Goal: Information Seeking & Learning: Learn about a topic

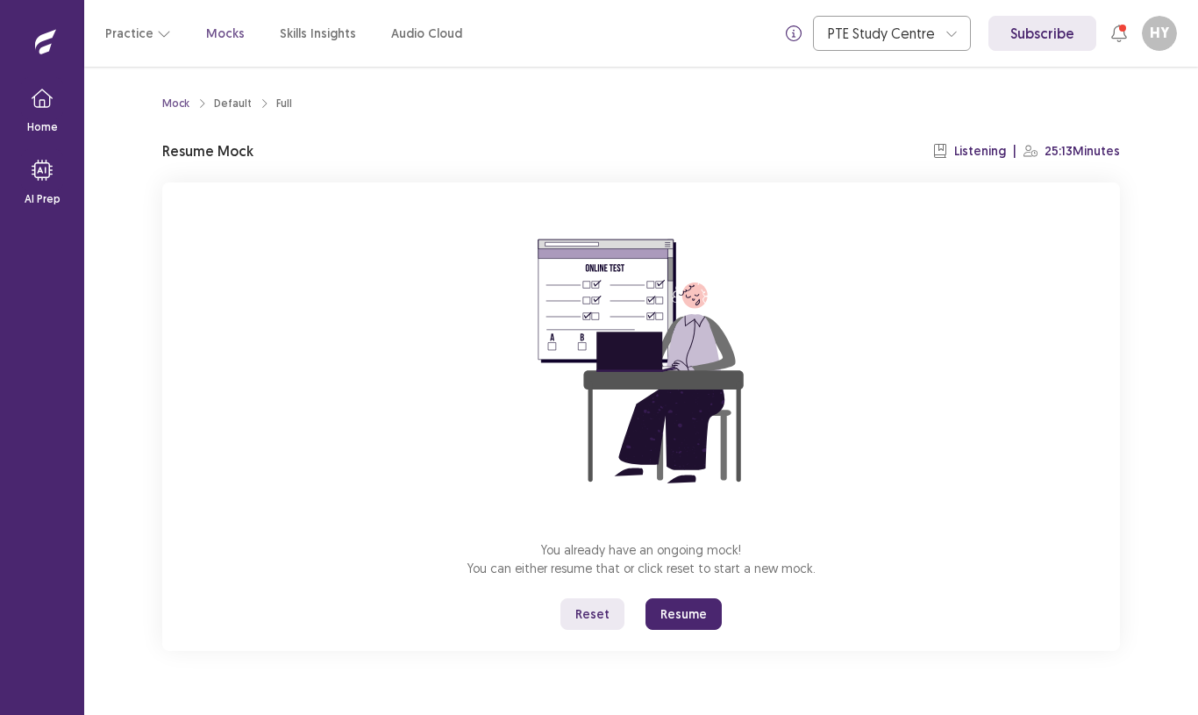
click at [676, 618] on button "Resume" at bounding box center [684, 614] width 76 height 32
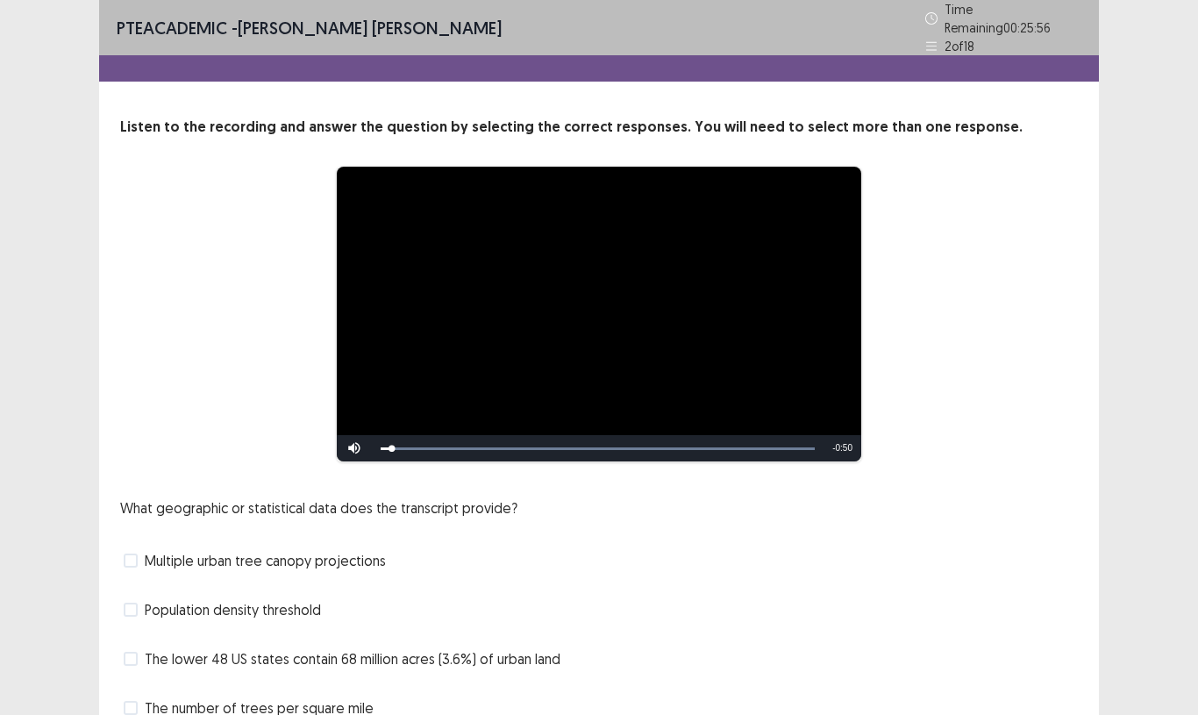
scroll to position [76, 0]
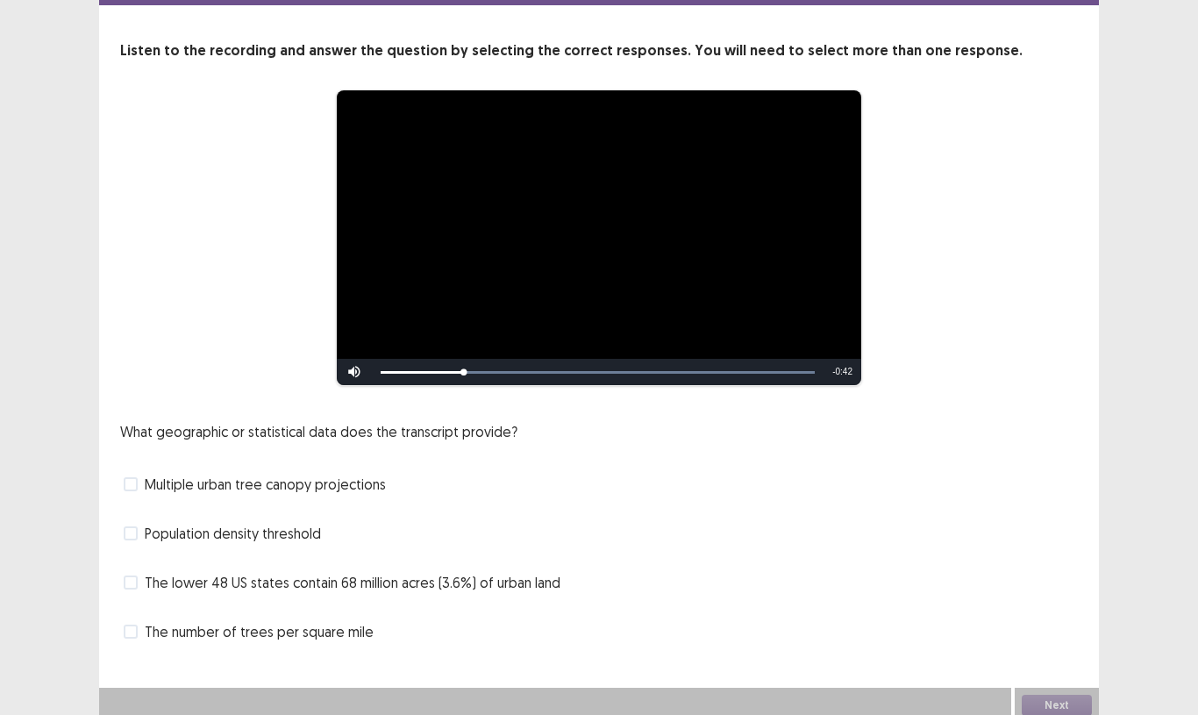
click at [496, 572] on span "The lower 48 US states contain 68 million acres (3.6%) of urban land" at bounding box center [353, 582] width 416 height 21
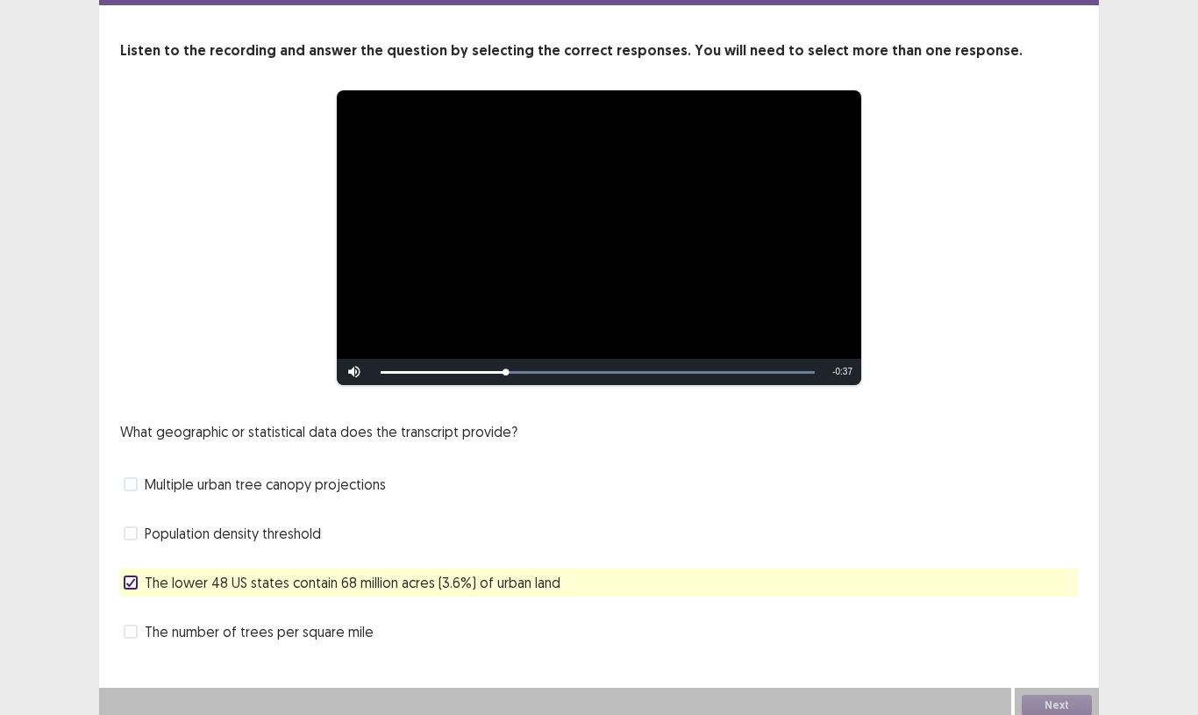
click at [279, 534] on span "Population density threshold" at bounding box center [233, 533] width 176 height 21
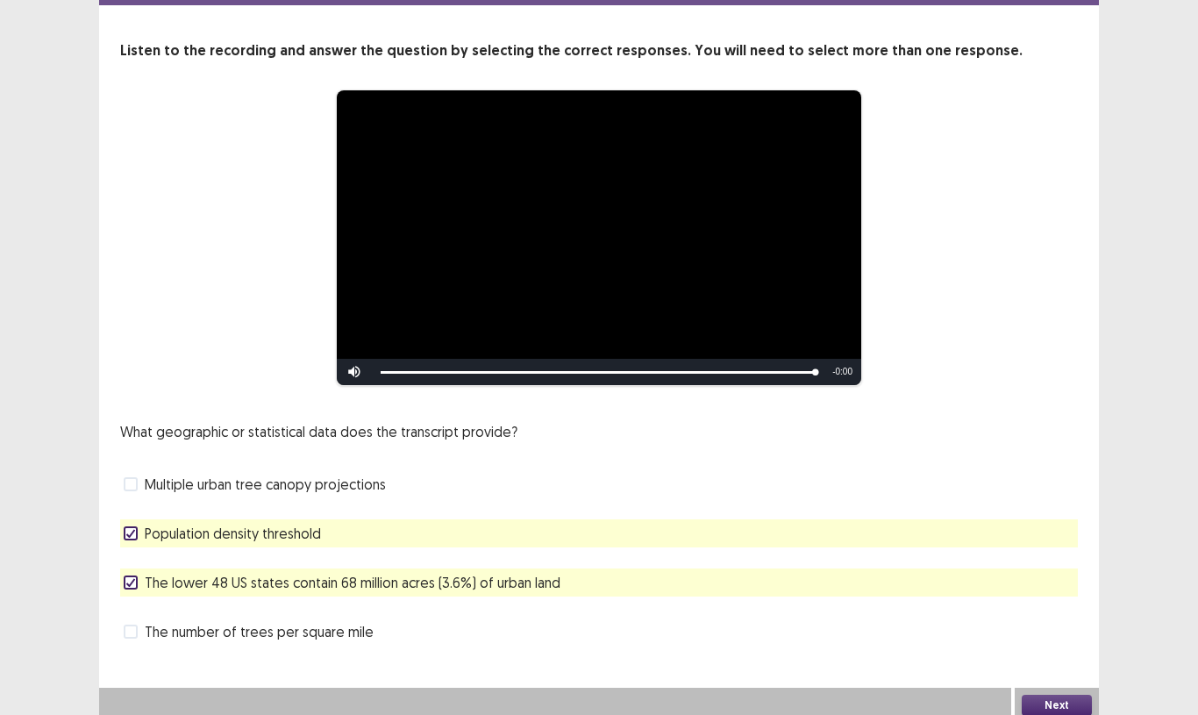
click at [1068, 696] on button "Next" at bounding box center [1057, 705] width 70 height 21
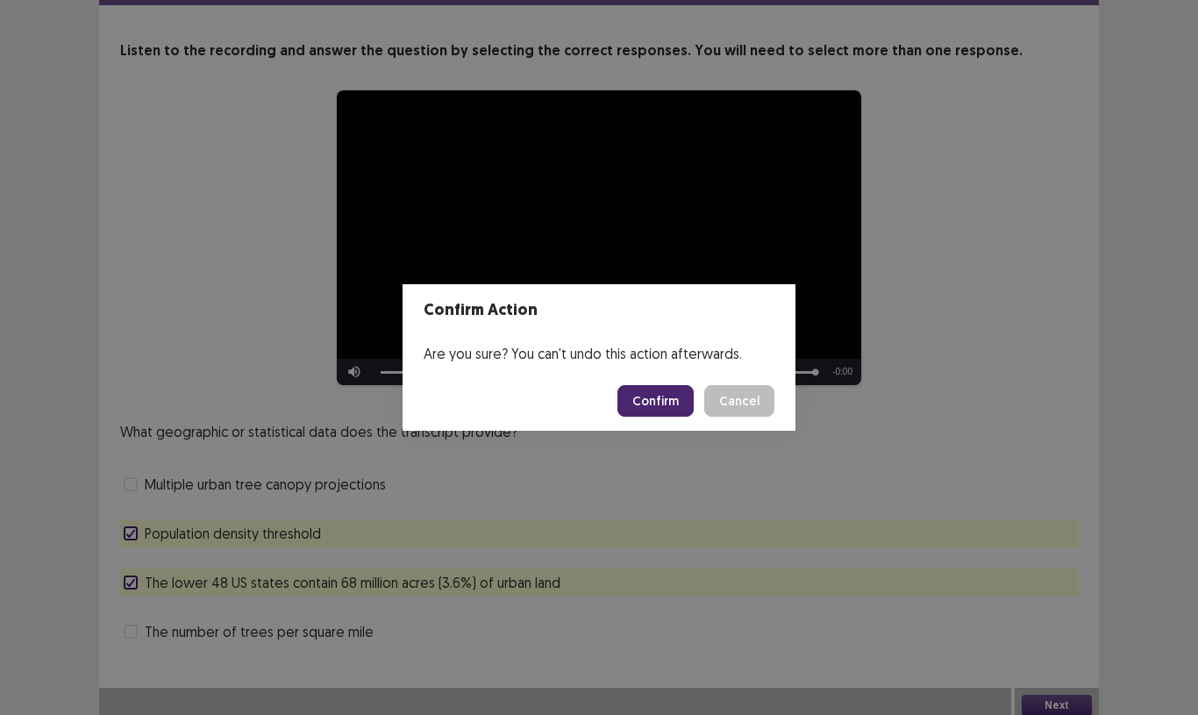
click at [655, 402] on button "Confirm" at bounding box center [656, 401] width 76 height 32
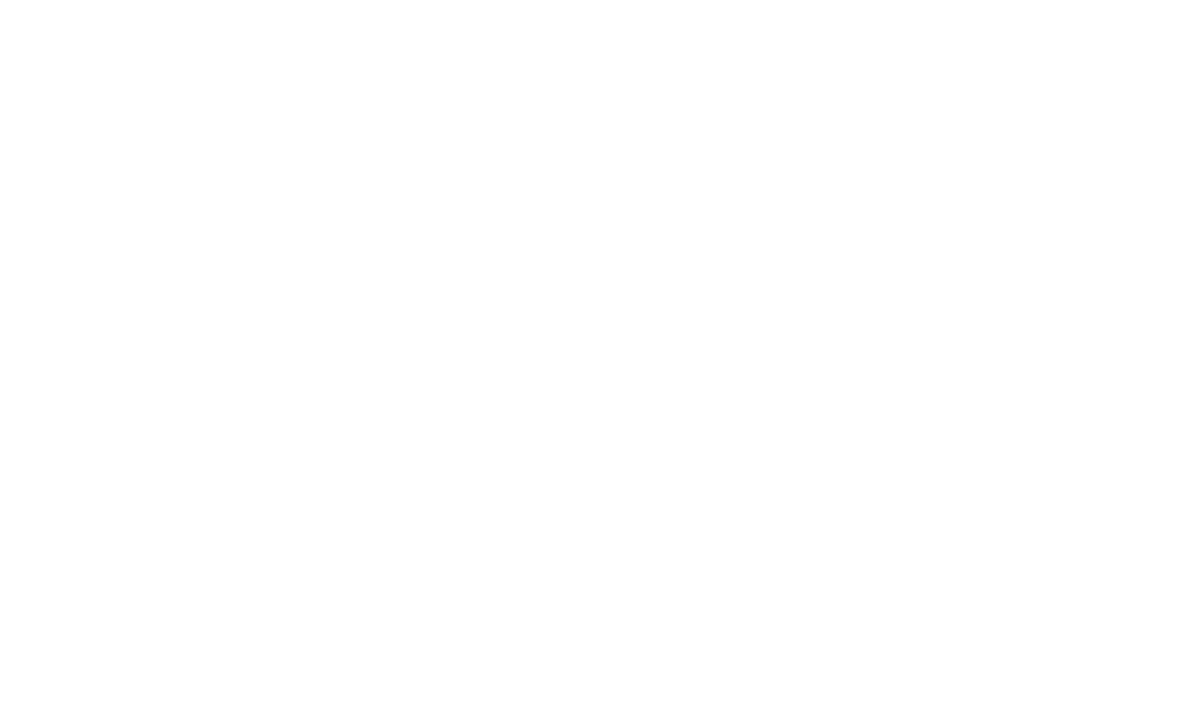
scroll to position [0, 0]
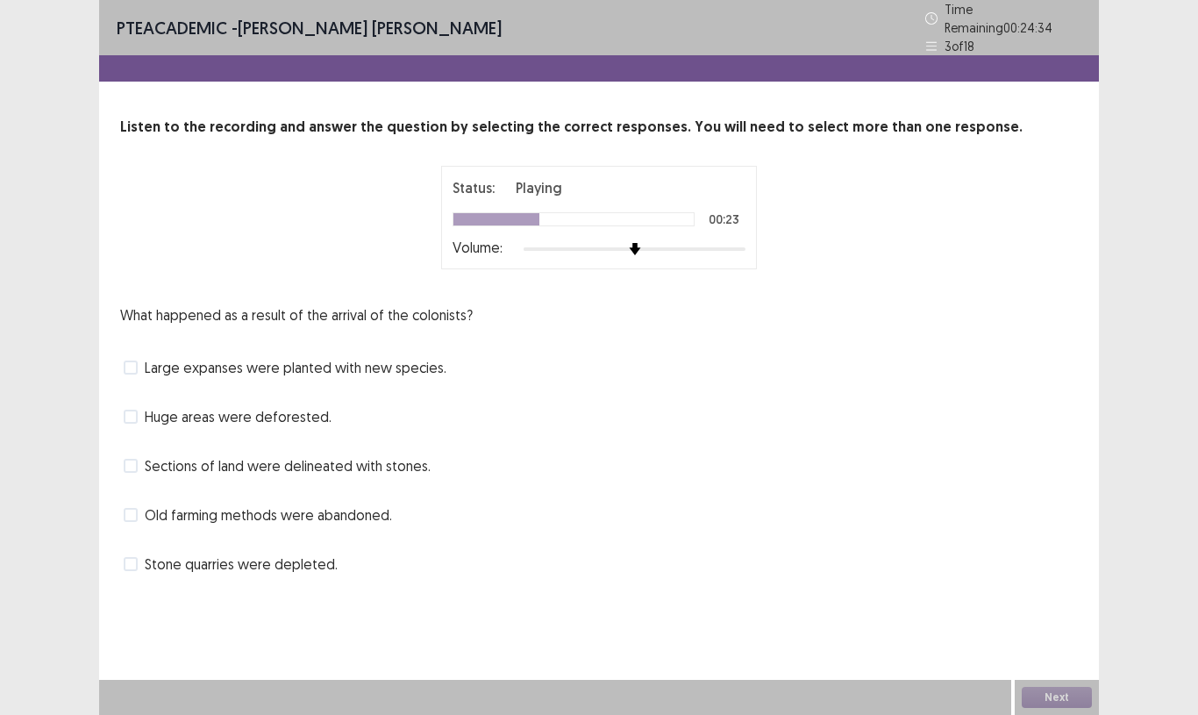
click at [366, 467] on span "Sections of land were delineated with stones." at bounding box center [288, 465] width 286 height 21
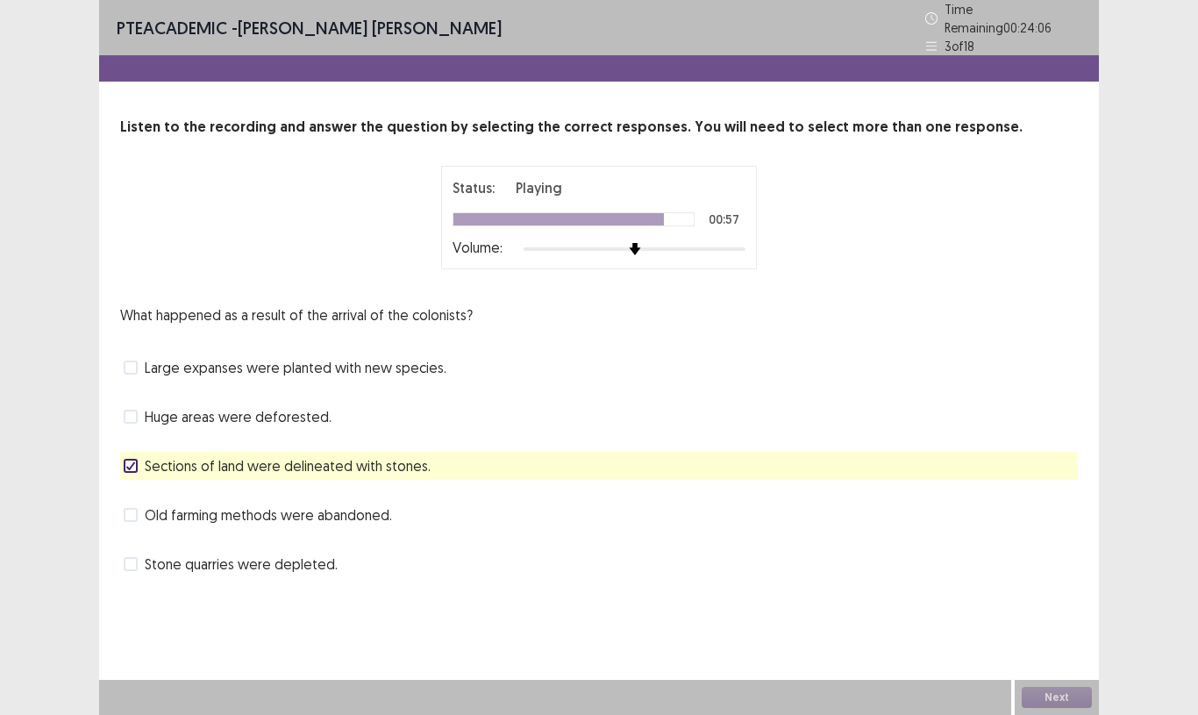
click at [270, 560] on span "Stone quarries were depleted." at bounding box center [241, 564] width 193 height 21
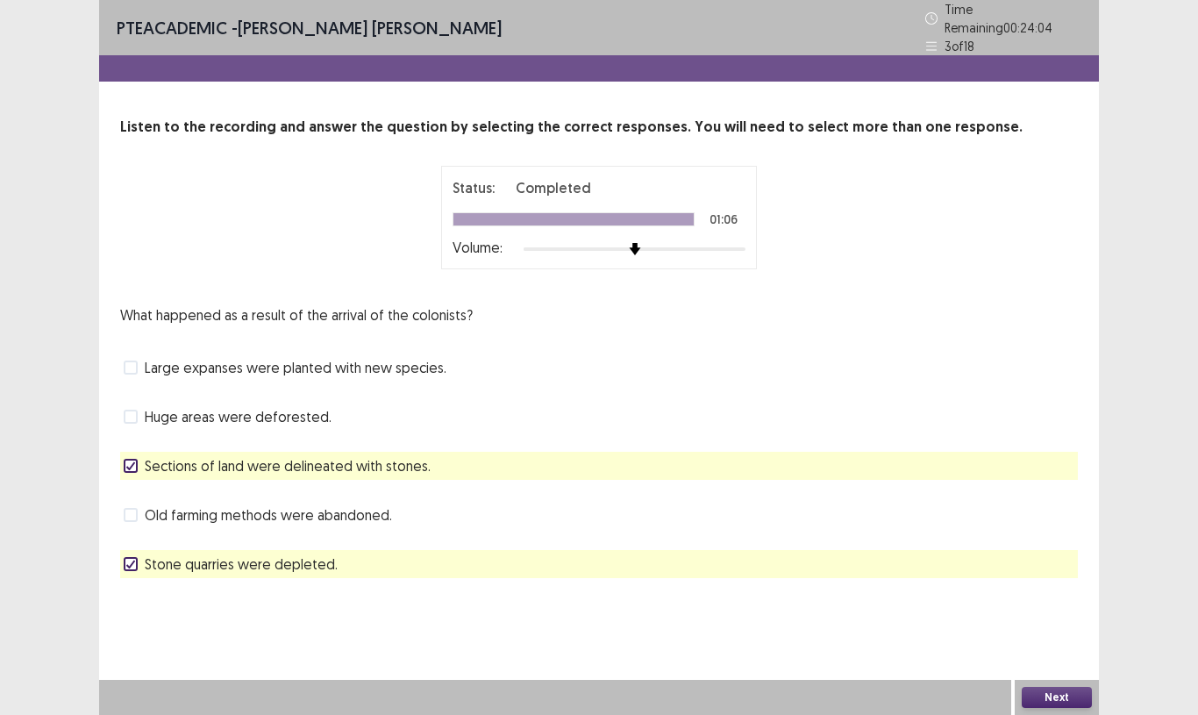
click at [137, 509] on span at bounding box center [131, 515] width 14 height 14
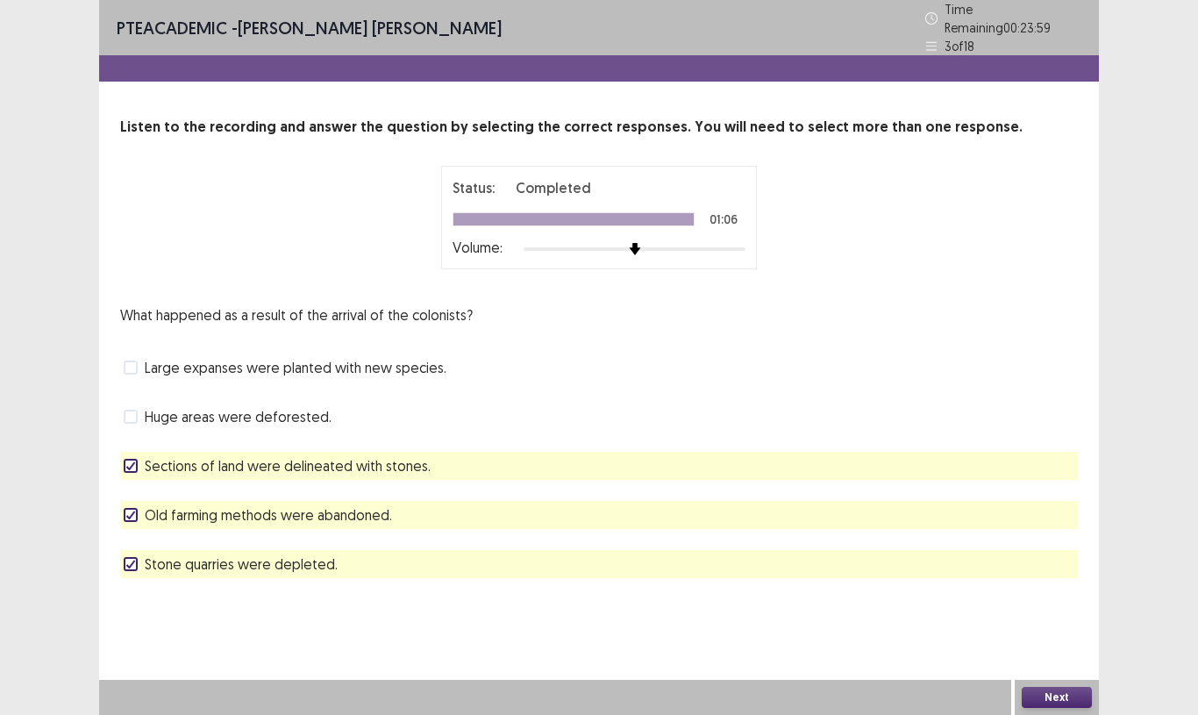
click at [1060, 702] on button "Next" at bounding box center [1057, 697] width 70 height 21
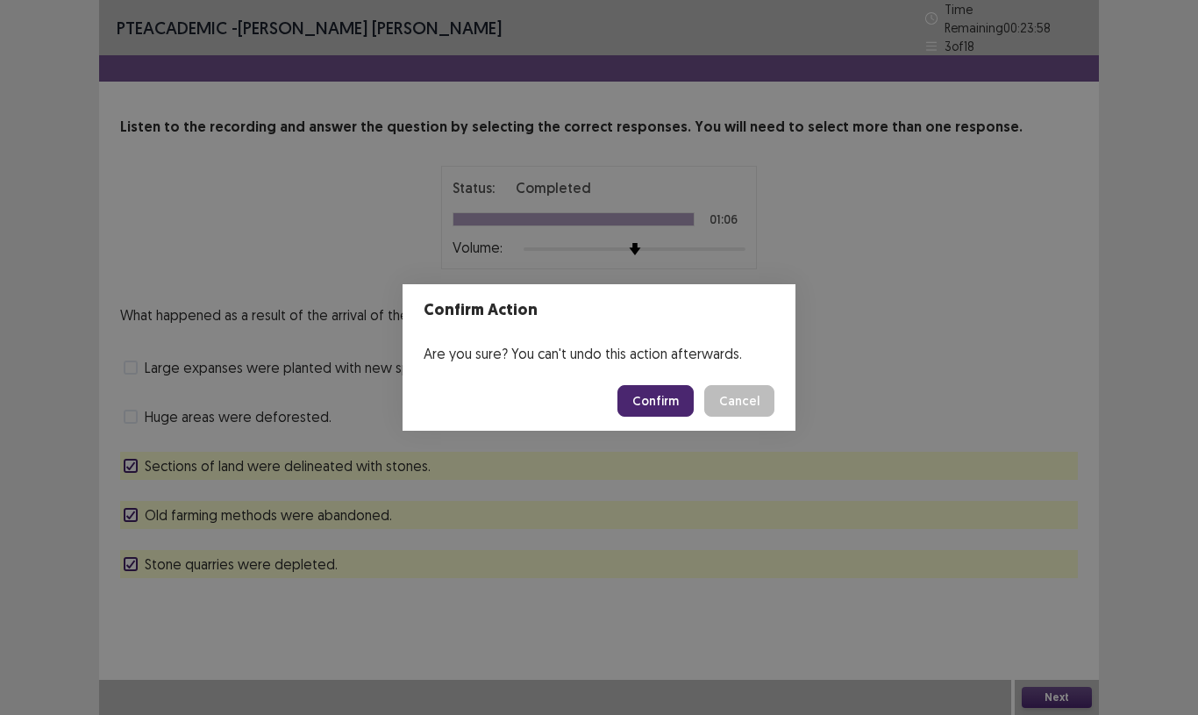
click at [669, 408] on button "Confirm" at bounding box center [656, 401] width 76 height 32
